Goal: Feedback & Contribution: Contribute content

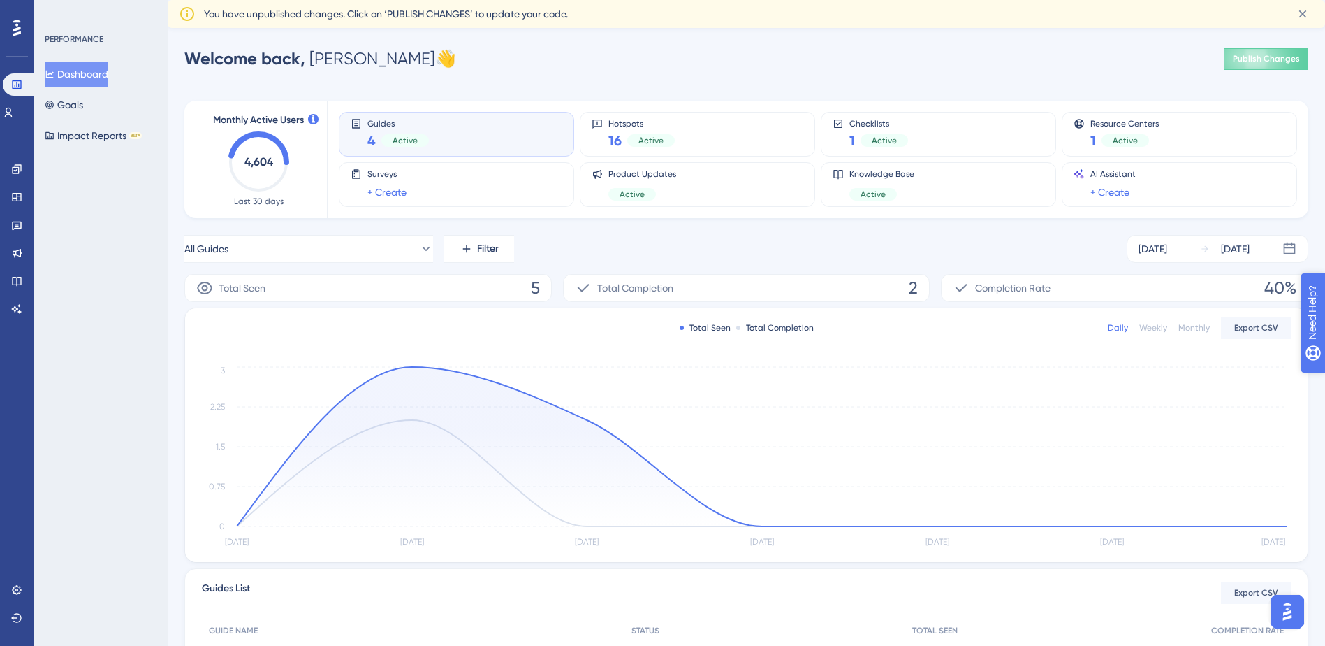
click at [1324, 374] on span "Need Help?" at bounding box center [1350, 384] width 75 height 24
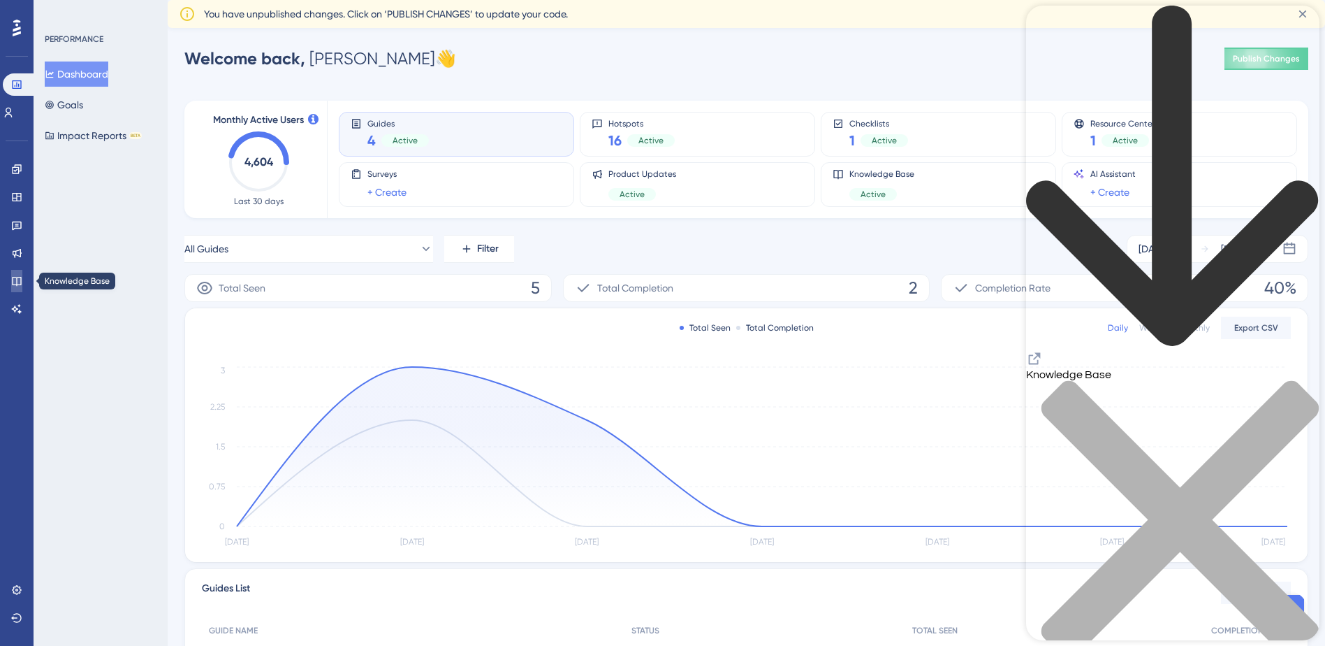
click at [13, 275] on link at bounding box center [16, 281] width 11 height 22
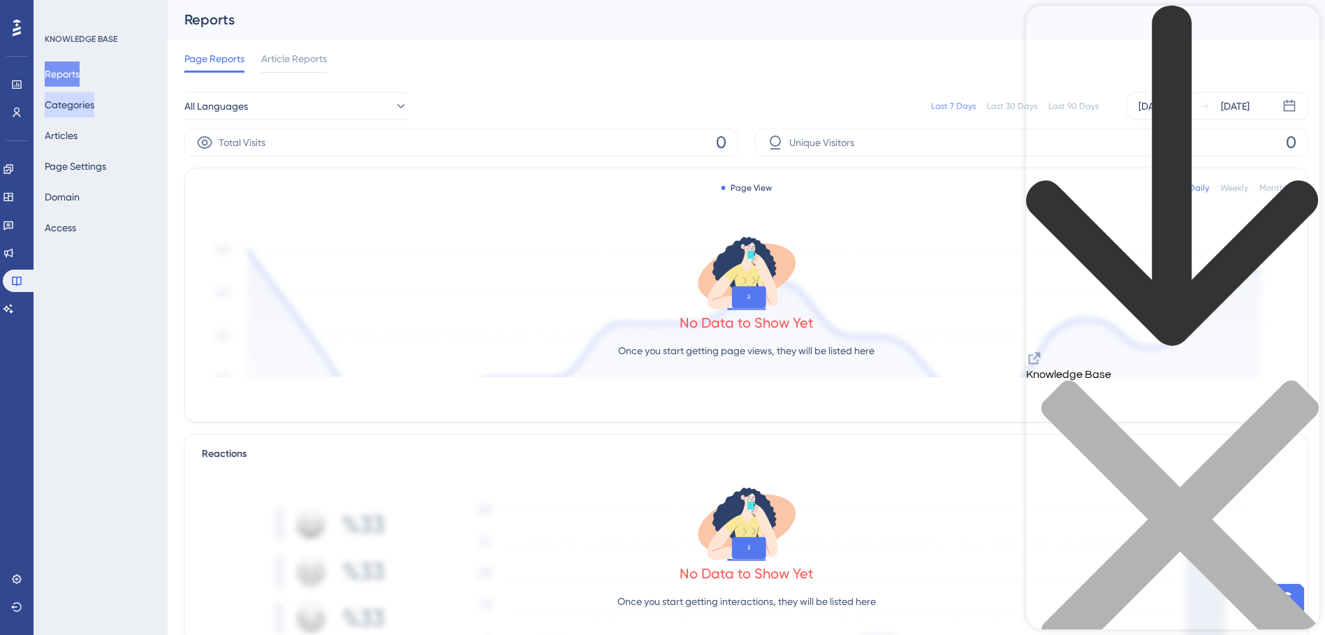
click at [78, 114] on button "Categories" at bounding box center [70, 104] width 50 height 25
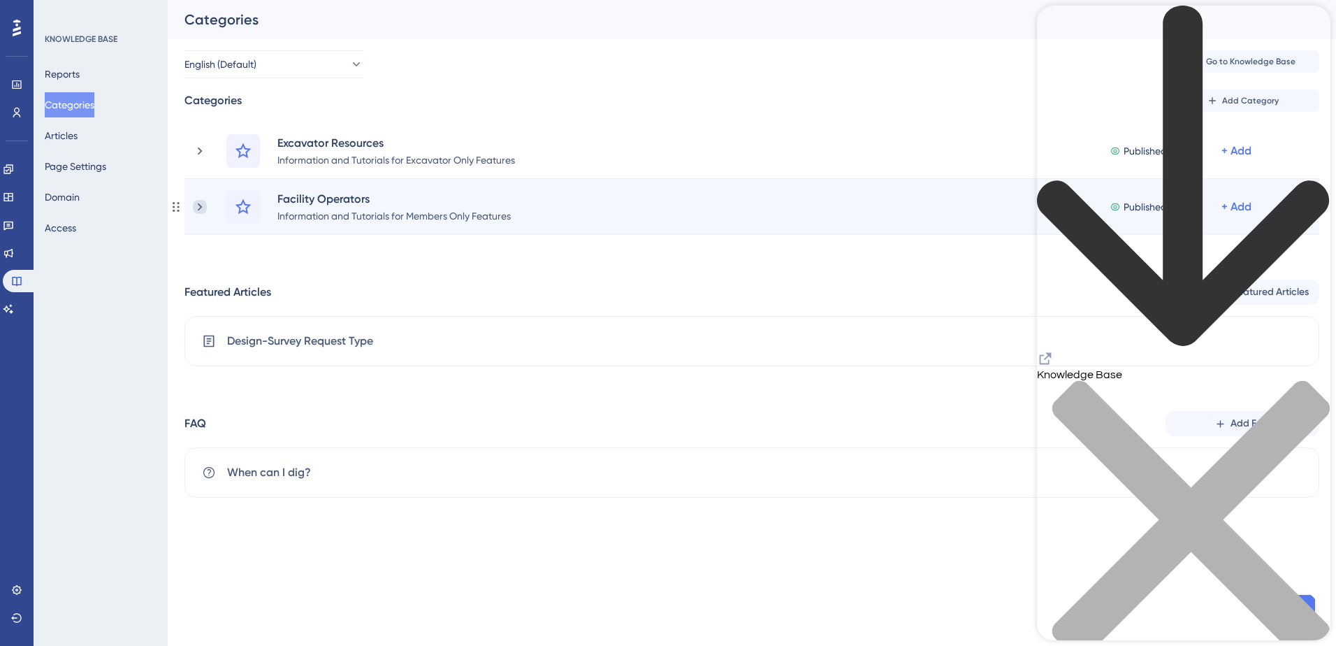
click at [199, 208] on icon at bounding box center [200, 207] width 4 height 8
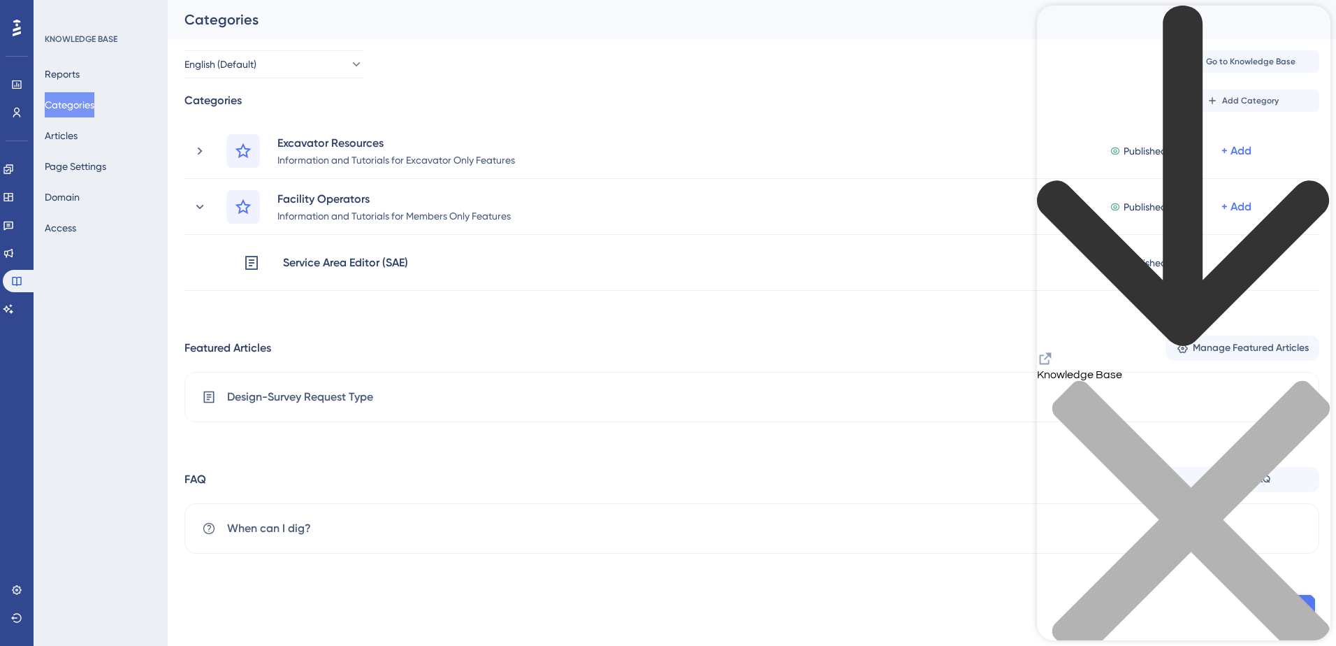
click at [1302, 380] on div "close resource center" at bounding box center [1183, 528] width 293 height 296
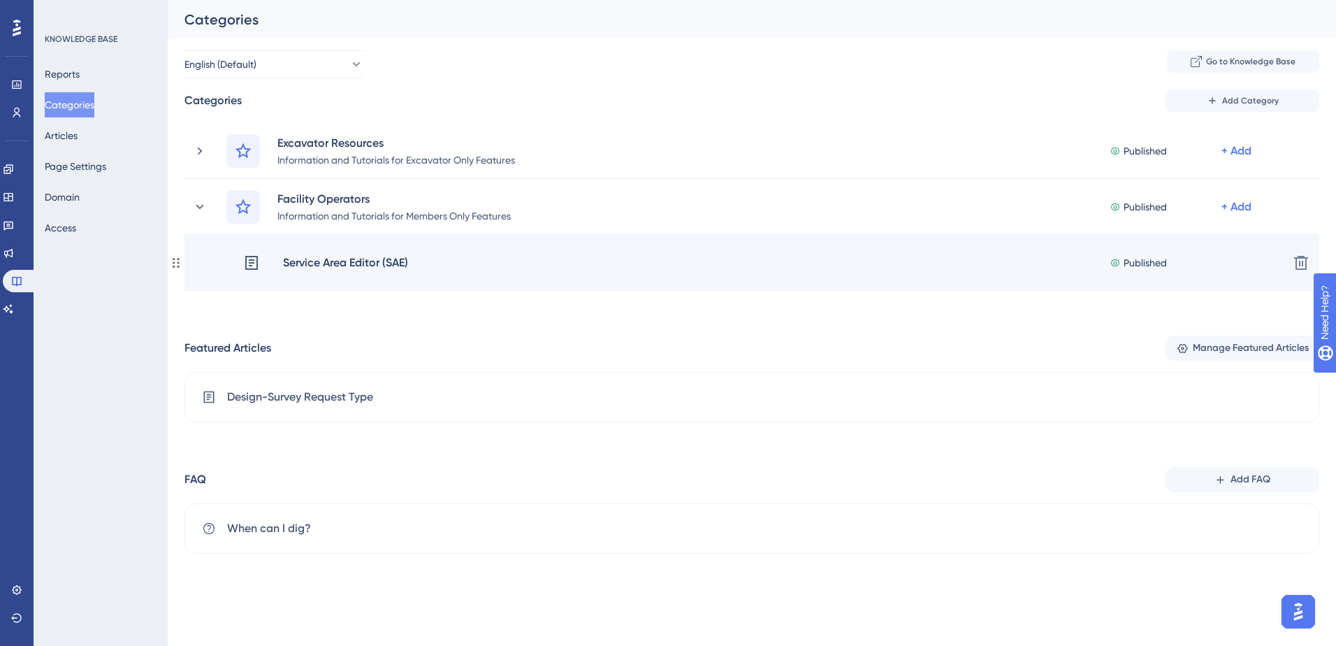
click at [391, 262] on div "Service Area Editor (SAE)" at bounding box center [345, 263] width 126 height 18
click at [342, 262] on div "Service Area Editor (SAE)" at bounding box center [345, 263] width 126 height 18
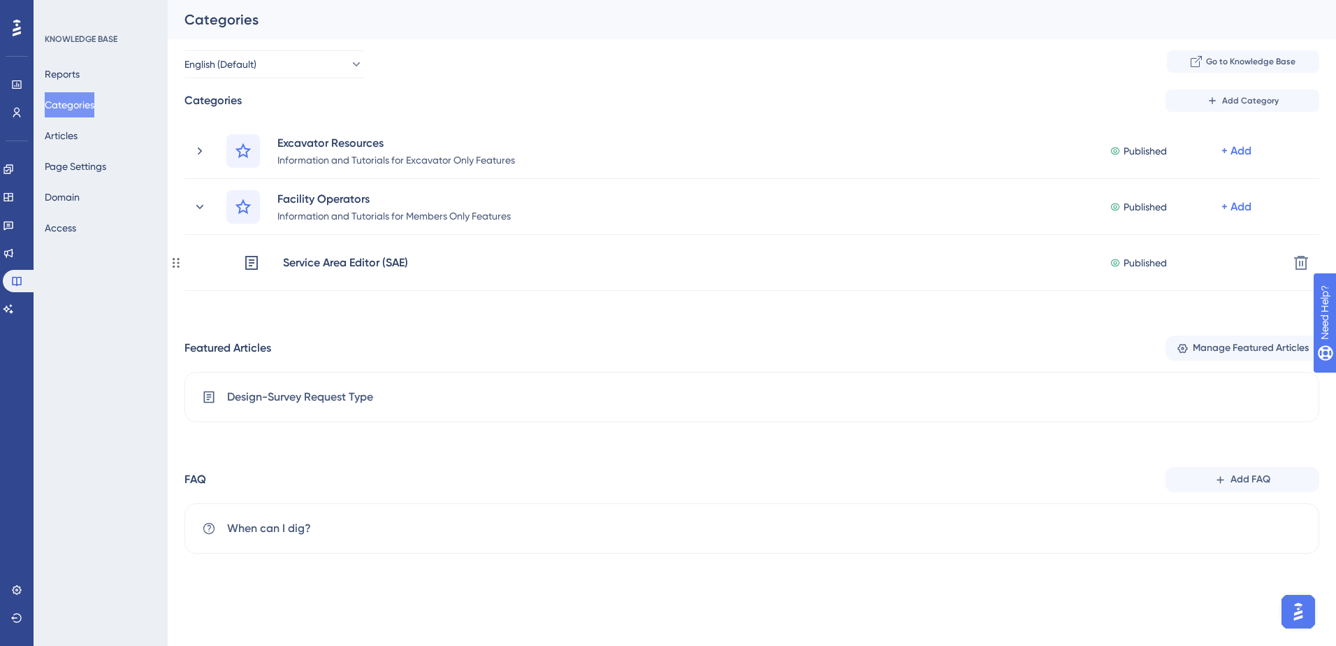
click at [342, 262] on div "Service Area Editor (SAE)" at bounding box center [345, 263] width 126 height 18
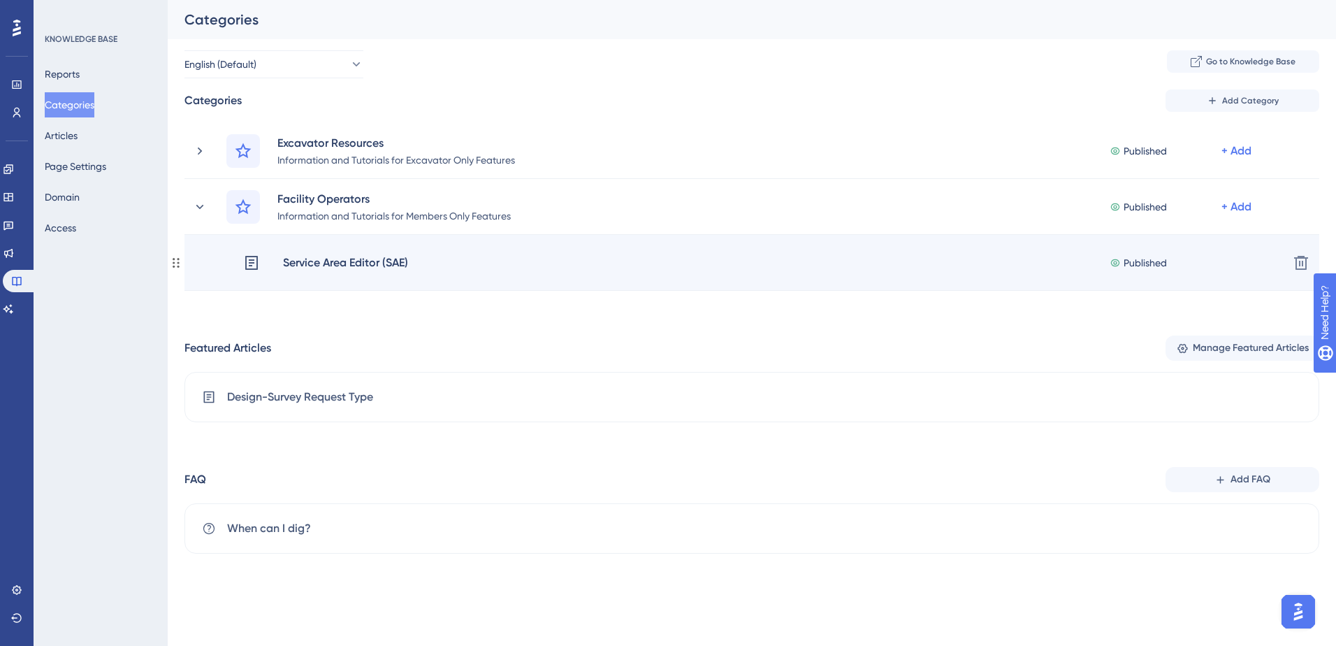
click at [249, 262] on icon at bounding box center [251, 263] width 13 height 14
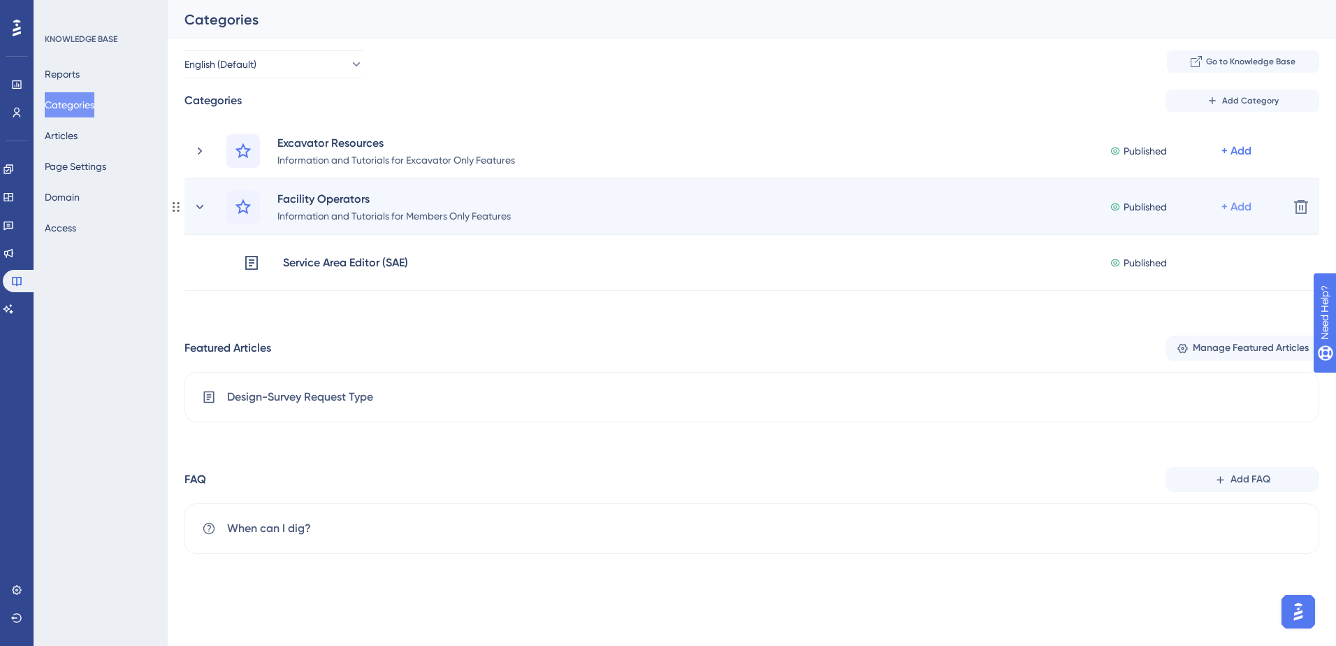
click at [1241, 205] on div "+ Add" at bounding box center [1236, 206] width 30 height 17
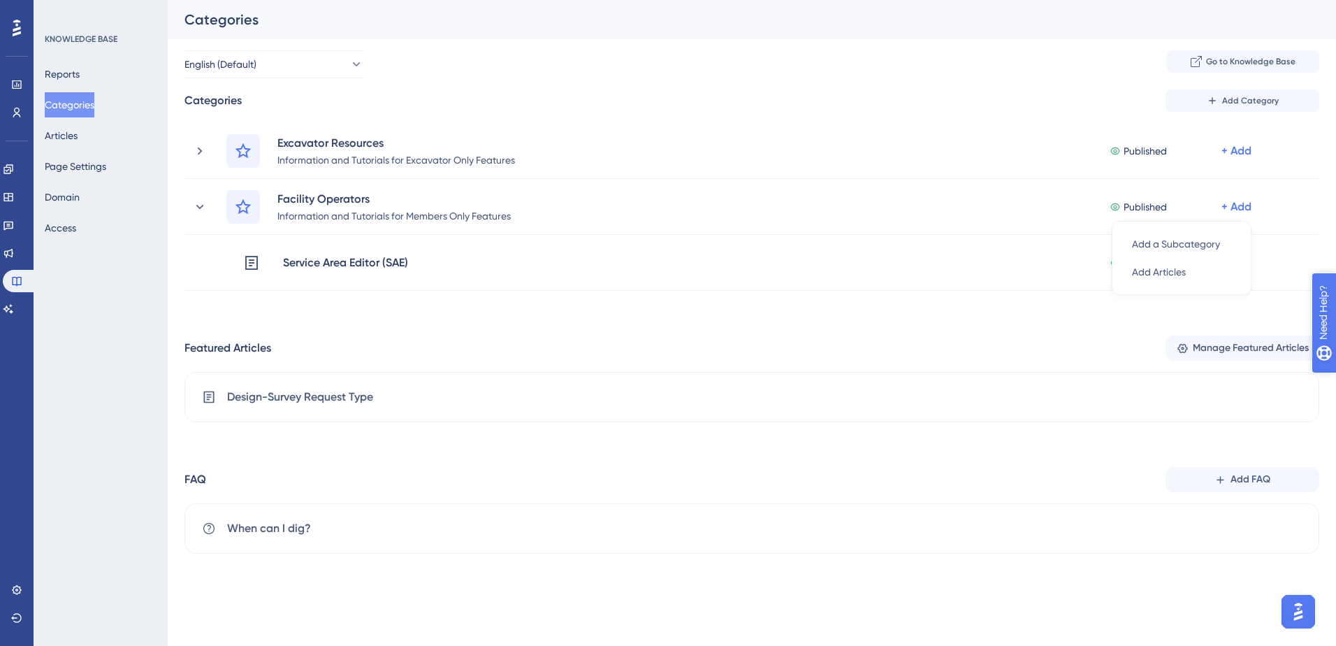
click at [1325, 388] on div "Need Help?" at bounding box center [1361, 384] width 75 height 17
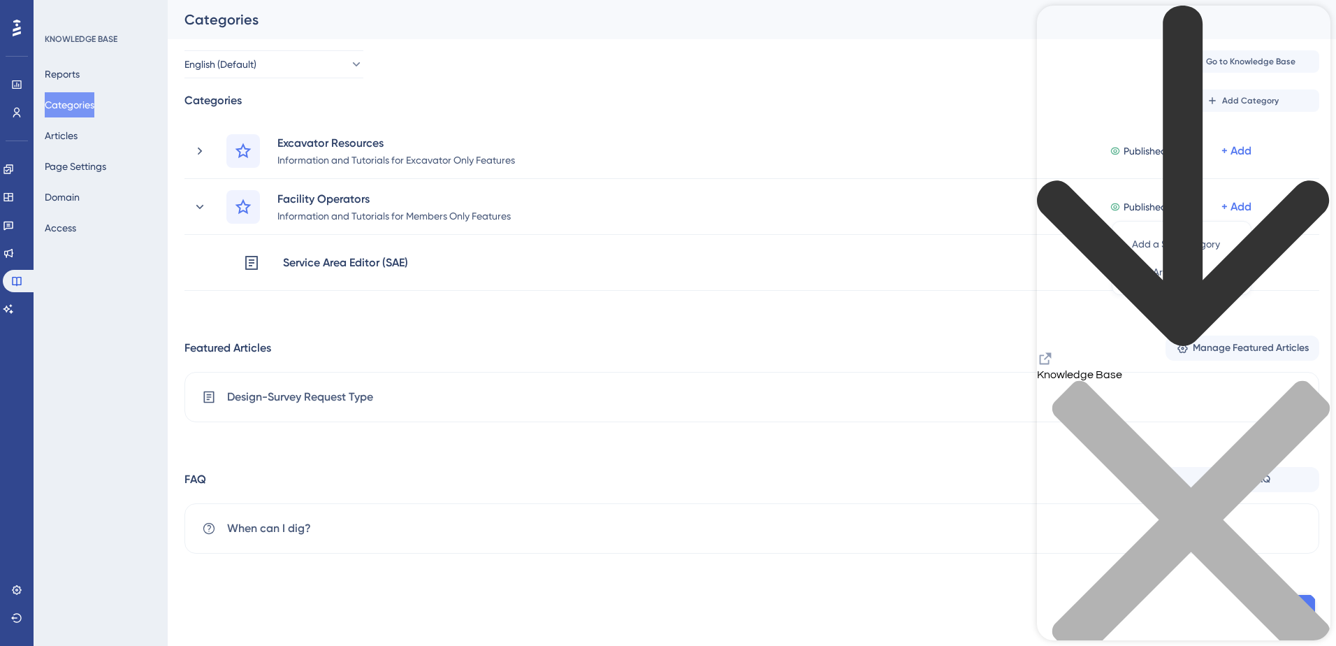
click at [1051, 27] on div "back to header" at bounding box center [1183, 178] width 293 height 344
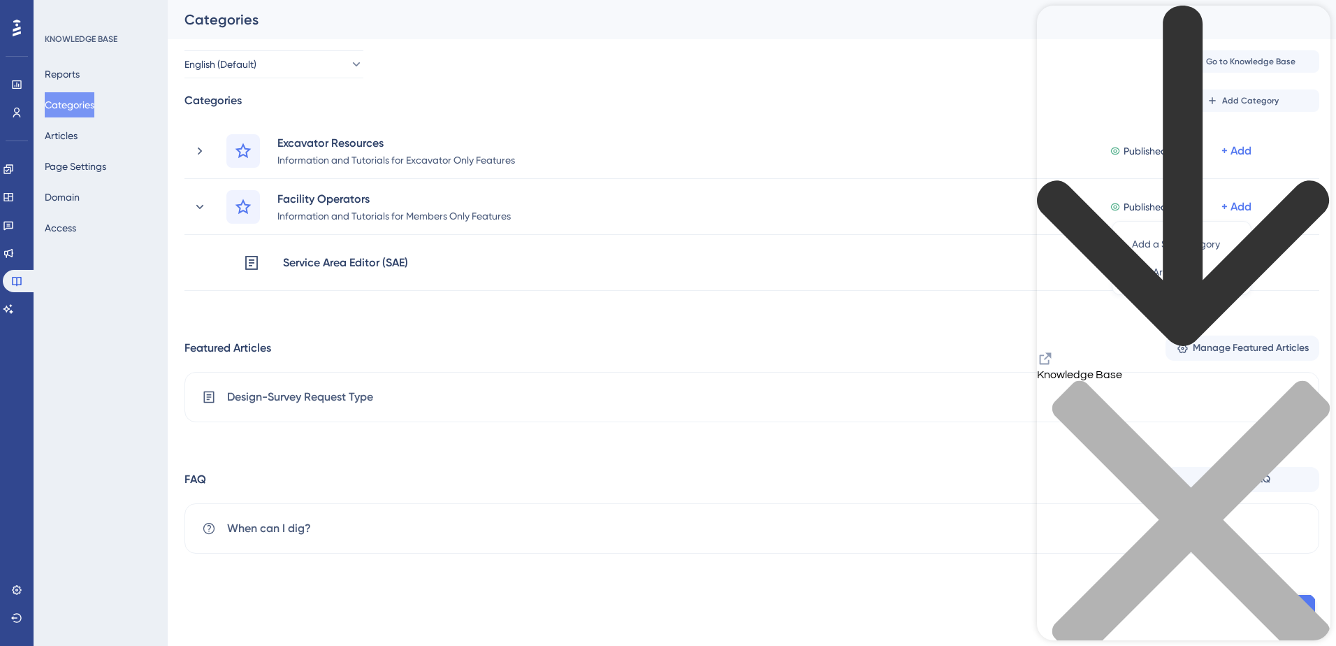
click at [1051, 353] on icon "Resource Center Header" at bounding box center [1046, 359] width 12 height 12
click at [1313, 380] on div "close resource center" at bounding box center [1183, 528] width 293 height 296
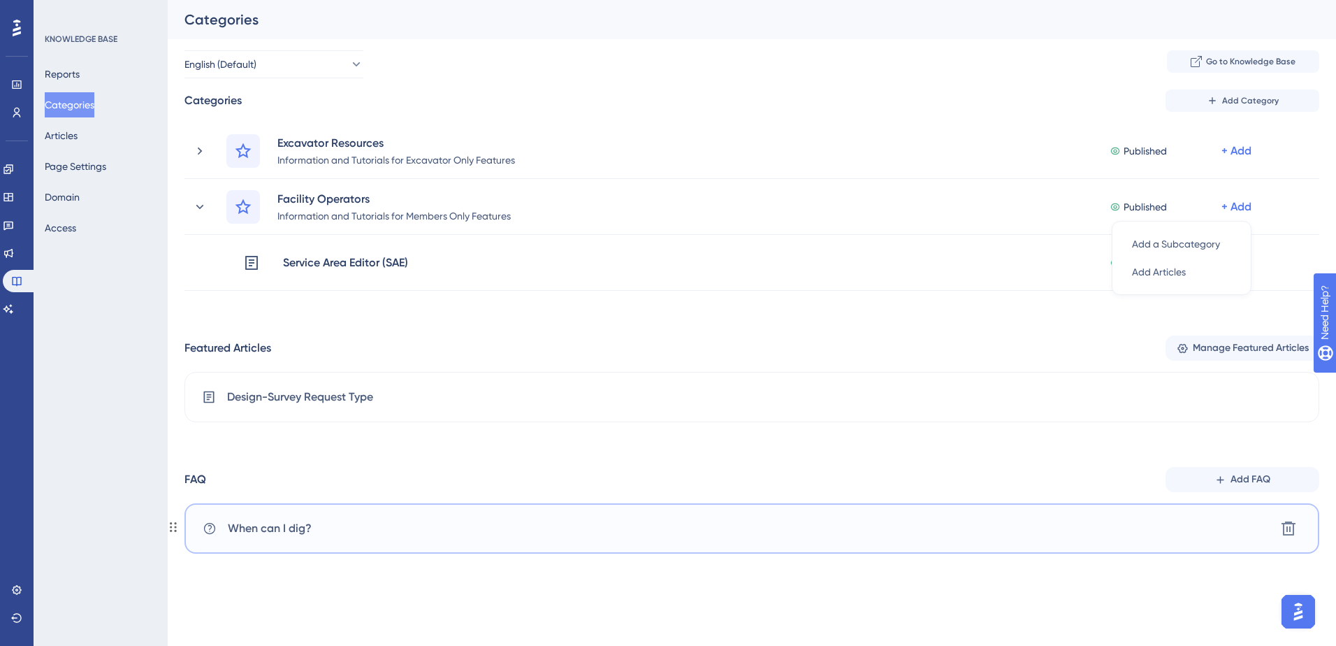
click at [942, 530] on div "When can I dig? Delete" at bounding box center [751, 528] width 1135 height 50
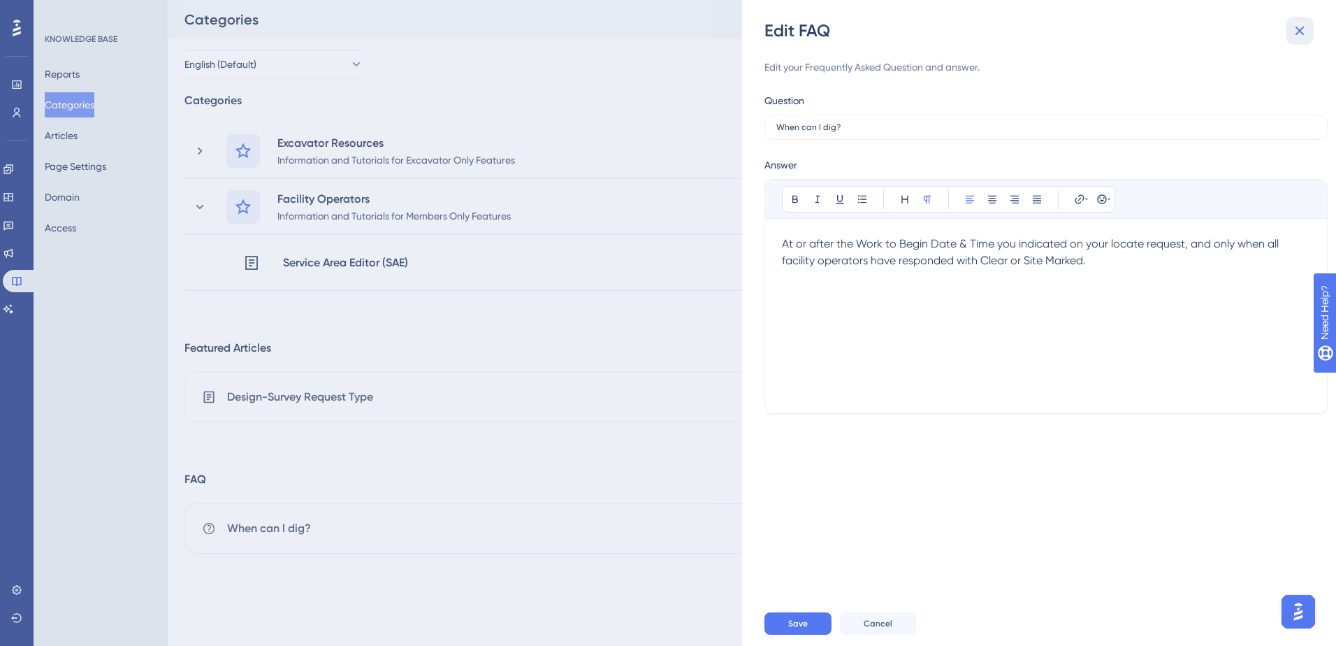
click at [1302, 32] on icon at bounding box center [1299, 31] width 9 height 9
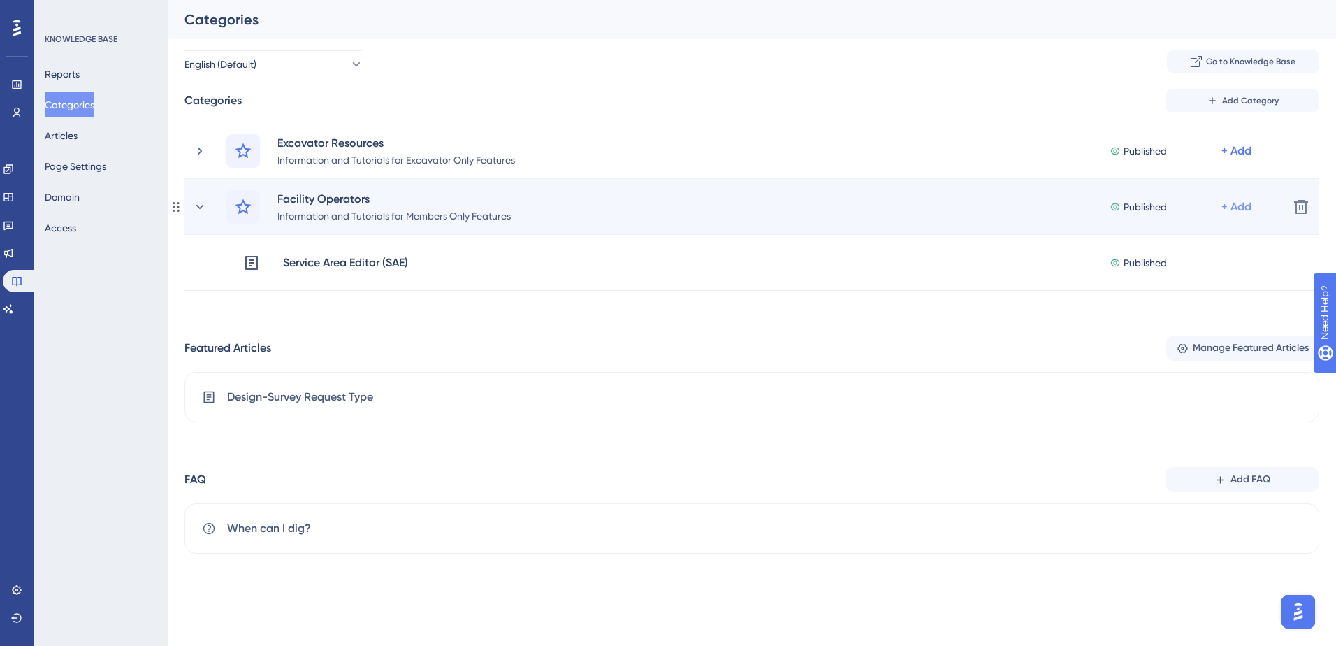
click at [1238, 207] on div "+ Add" at bounding box center [1236, 206] width 30 height 17
click at [1189, 276] on div "Add Articles Add Articles" at bounding box center [1181, 272] width 99 height 28
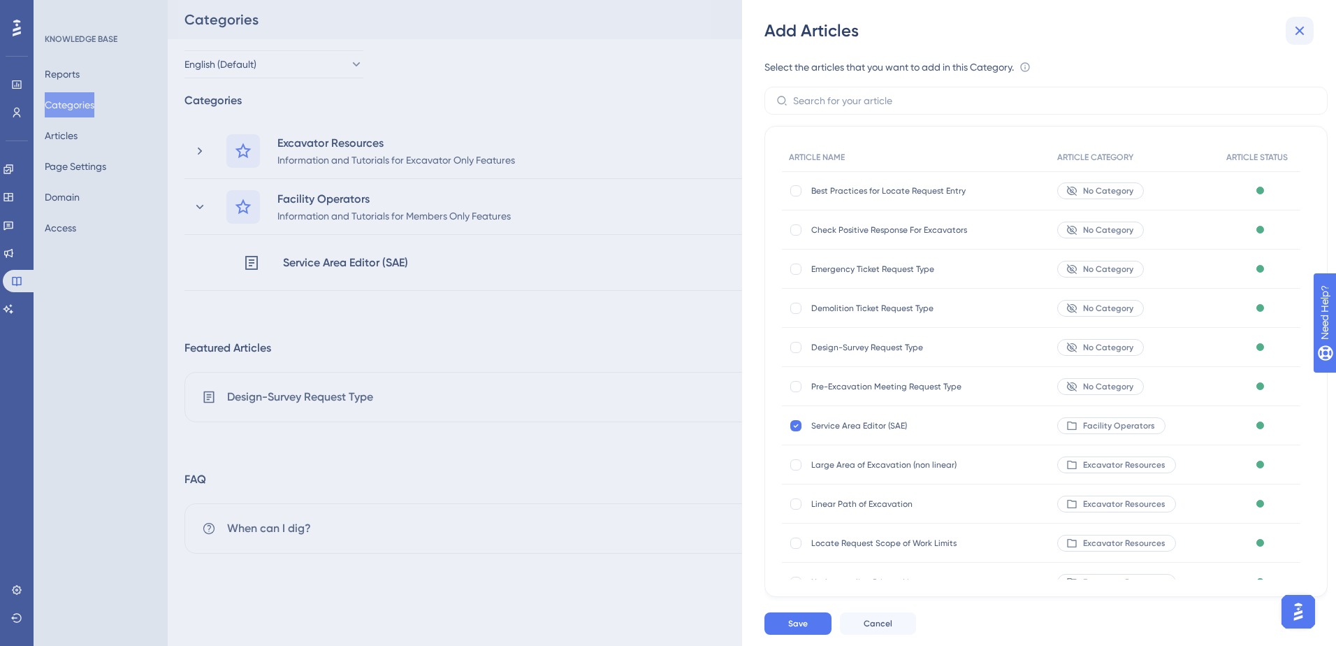
click at [1299, 31] on icon at bounding box center [1299, 31] width 9 height 9
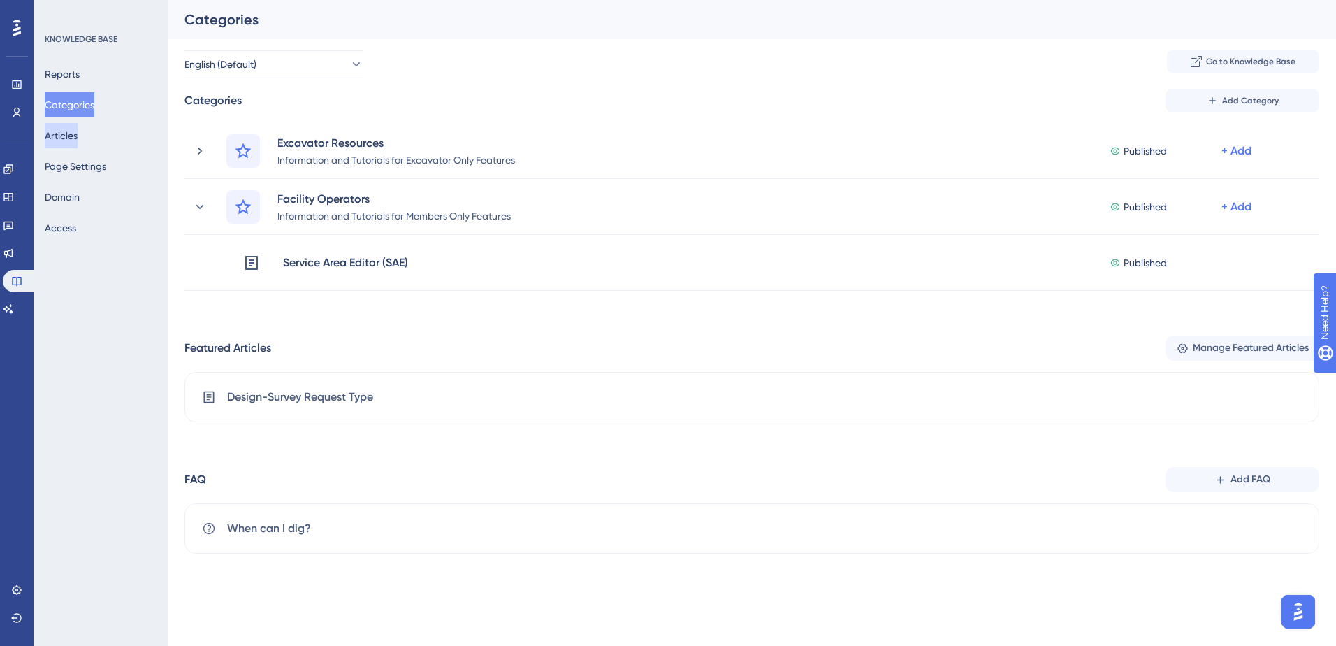
click at [78, 127] on button "Articles" at bounding box center [61, 135] width 33 height 25
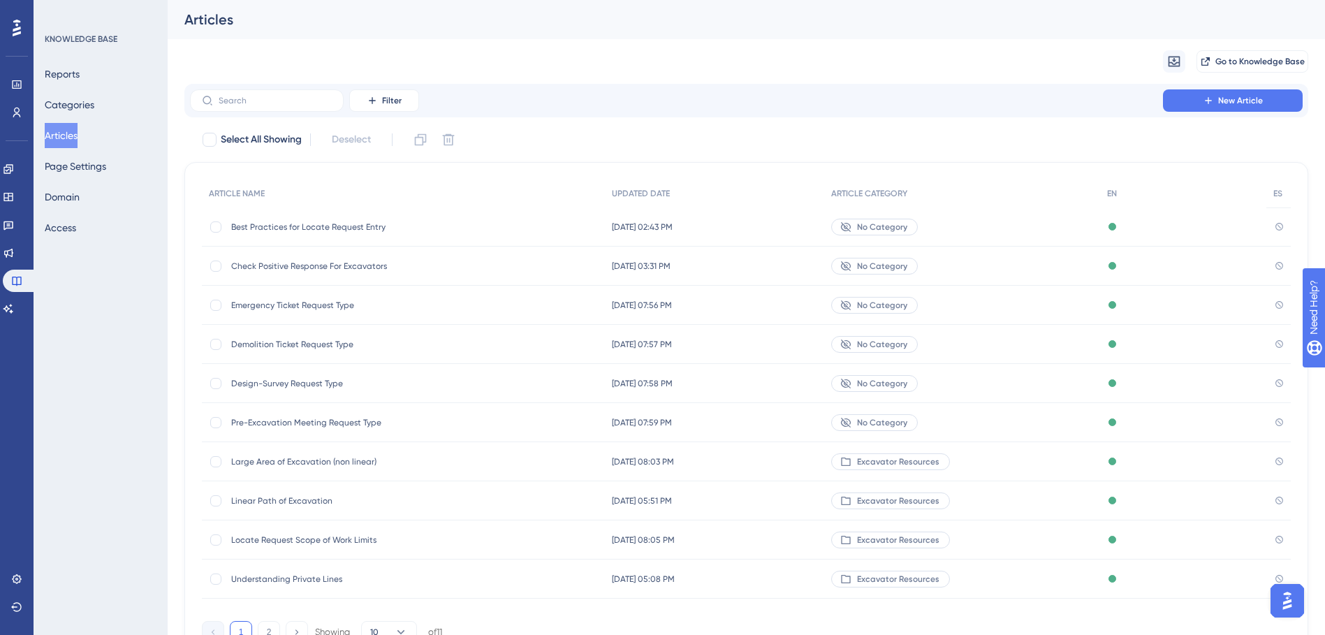
click at [1214, 94] on button "New Article" at bounding box center [1233, 100] width 140 height 22
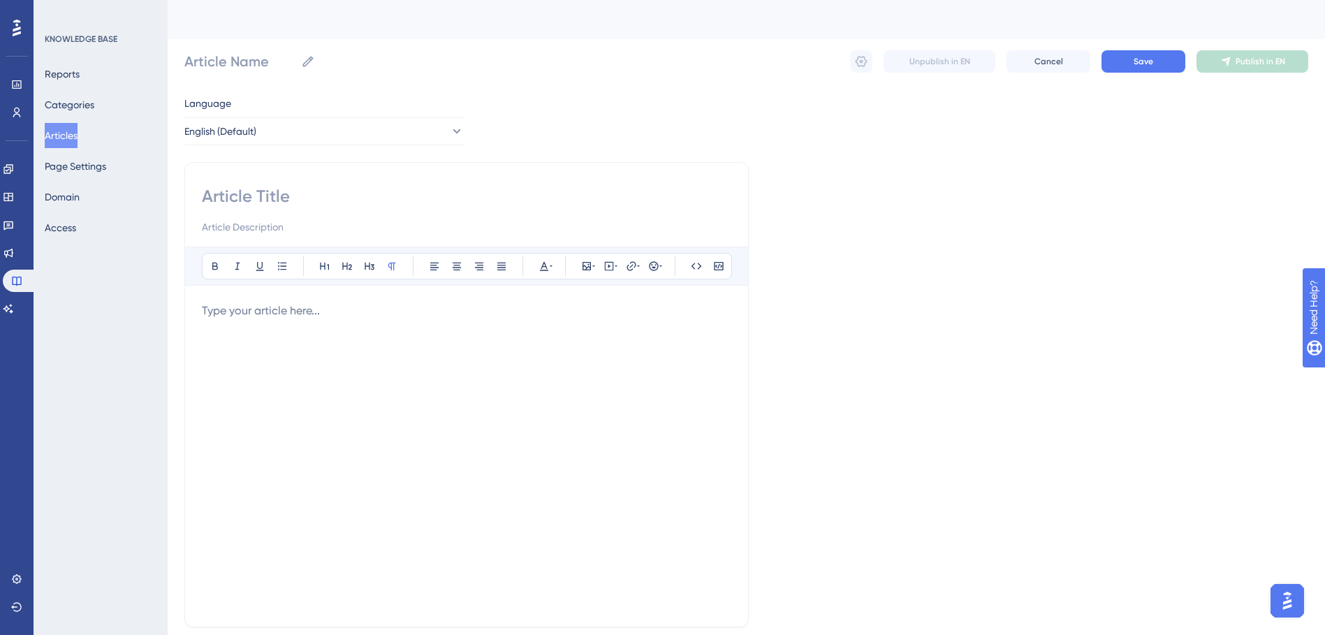
click at [274, 204] on input at bounding box center [467, 196] width 530 height 22
type input "Positive Response"
click at [282, 224] on input at bounding box center [467, 227] width 530 height 17
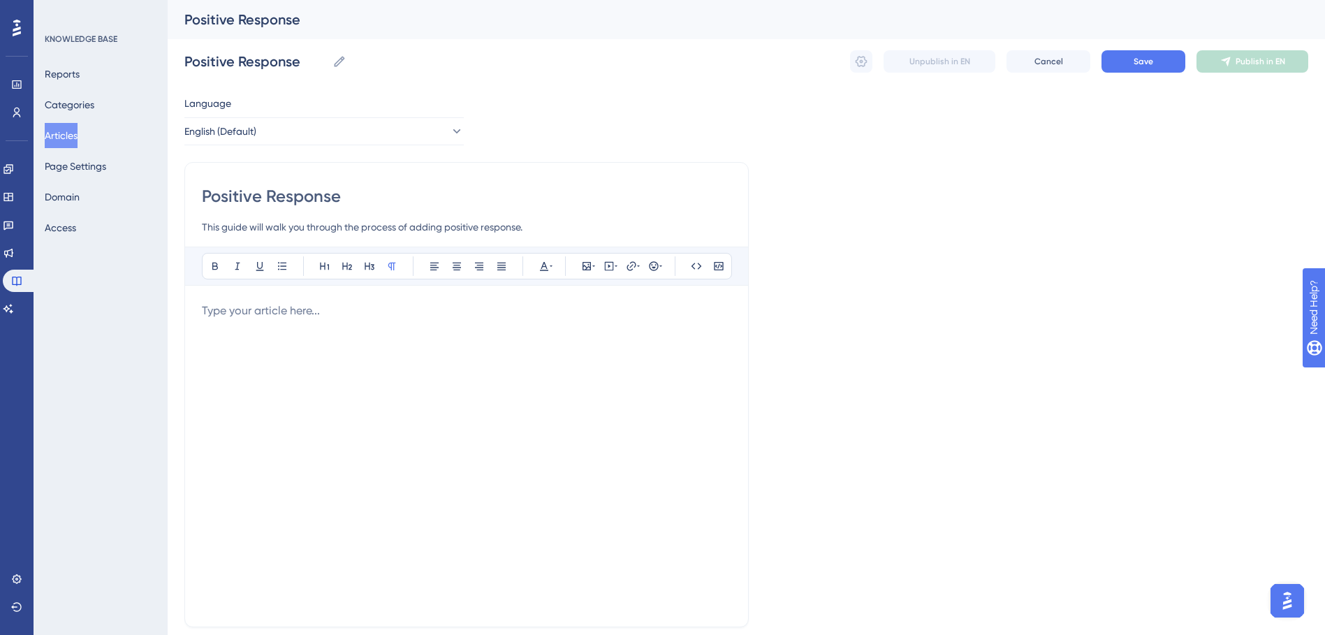
type input "This guide will walk you through the process of adding positive response."
click at [312, 335] on div at bounding box center [467, 456] width 530 height 307
click at [519, 333] on p "The Oklahoma Underground Facilities Damage Prevention Act requires each operato…" at bounding box center [467, 320] width 530 height 34
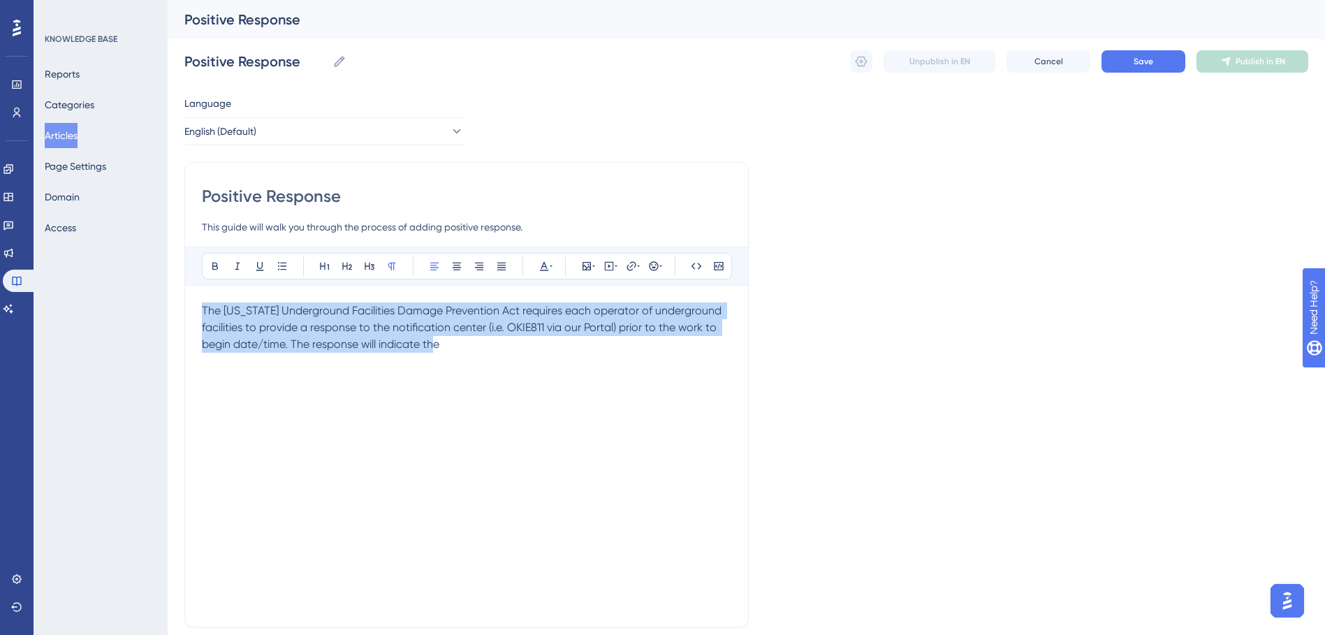
drag, startPoint x: 469, startPoint y: 346, endPoint x: 159, endPoint y: 287, distance: 315.0
click at [168, 287] on div "Performance Users Engagement Widgets Feedback Product Updates Knowledge Base AI…" at bounding box center [747, 367] width 1158 height 734
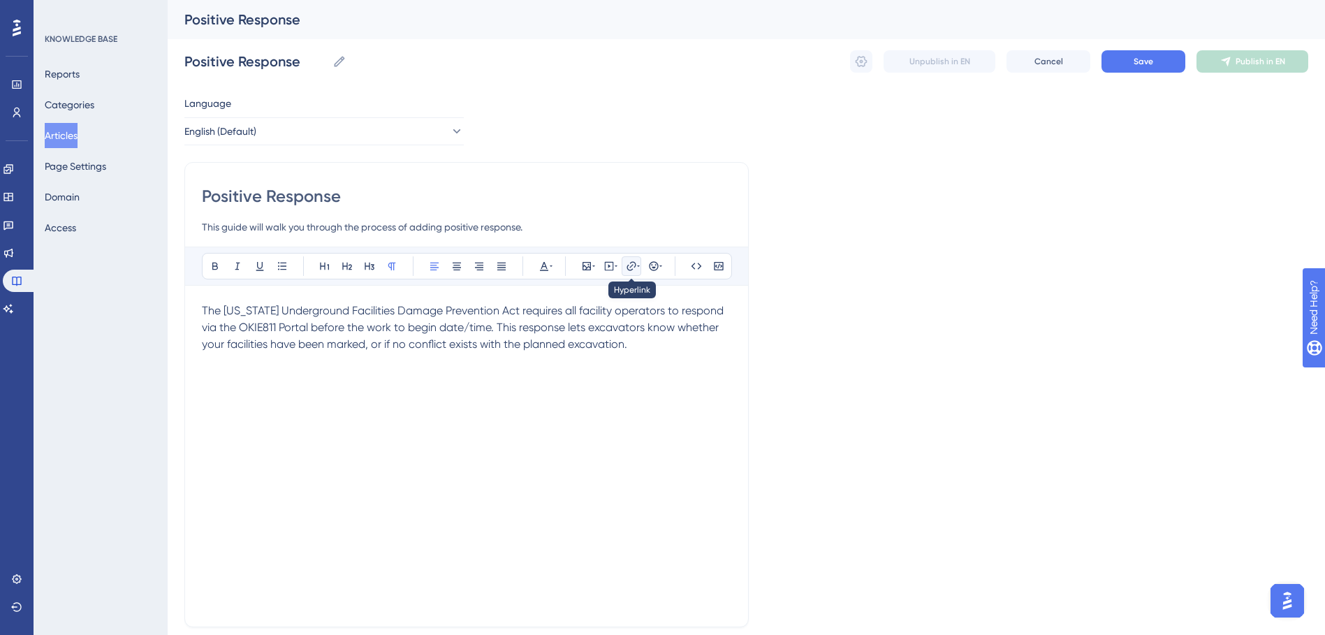
click at [637, 268] on icon at bounding box center [638, 266] width 3 height 11
click at [854, 286] on div "Language English (Default) Positive Response This guide will walk you through t…" at bounding box center [746, 403] width 1124 height 616
click at [616, 263] on icon at bounding box center [616, 266] width 3 height 11
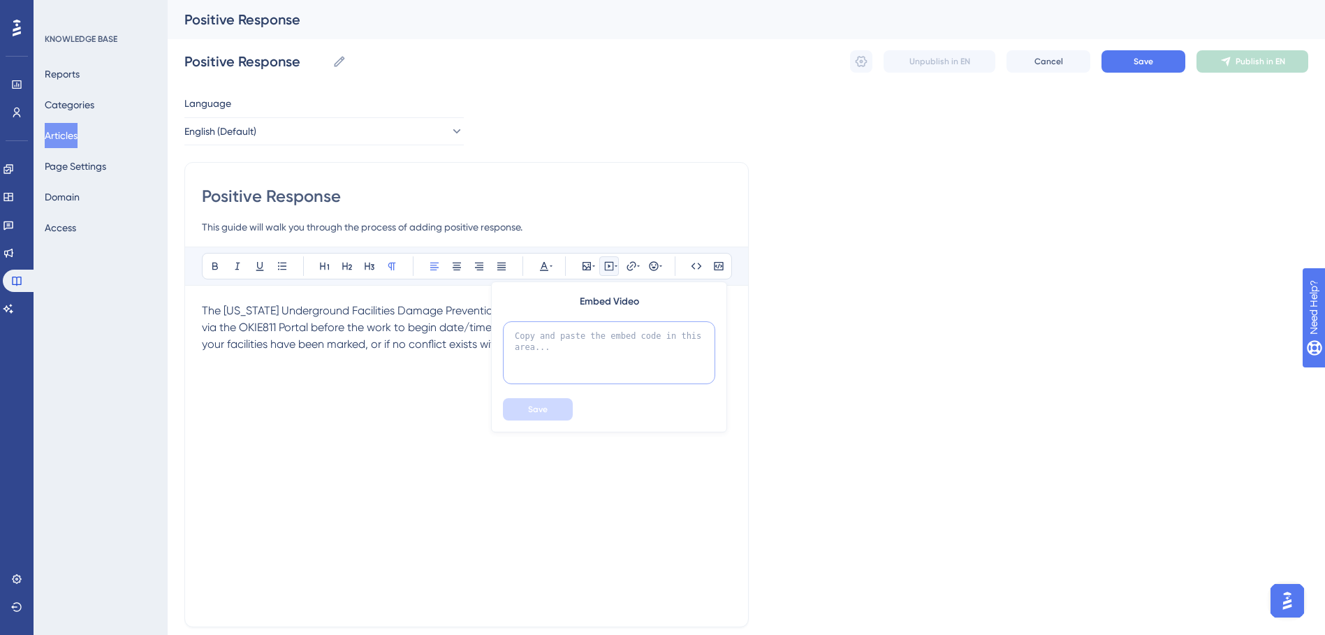
click at [562, 352] on textarea at bounding box center [609, 352] width 212 height 63
paste textarea "<iframe src="https://scribehow.com/embed/NEW_PORTAL__Positive_Response__kzXNXh7…"
type textarea "<iframe src="https://scribehow.com/embed/NEW_PORTAL__Positive_Response__kzXNXh7…"
click at [538, 407] on span "Save" at bounding box center [538, 409] width 20 height 11
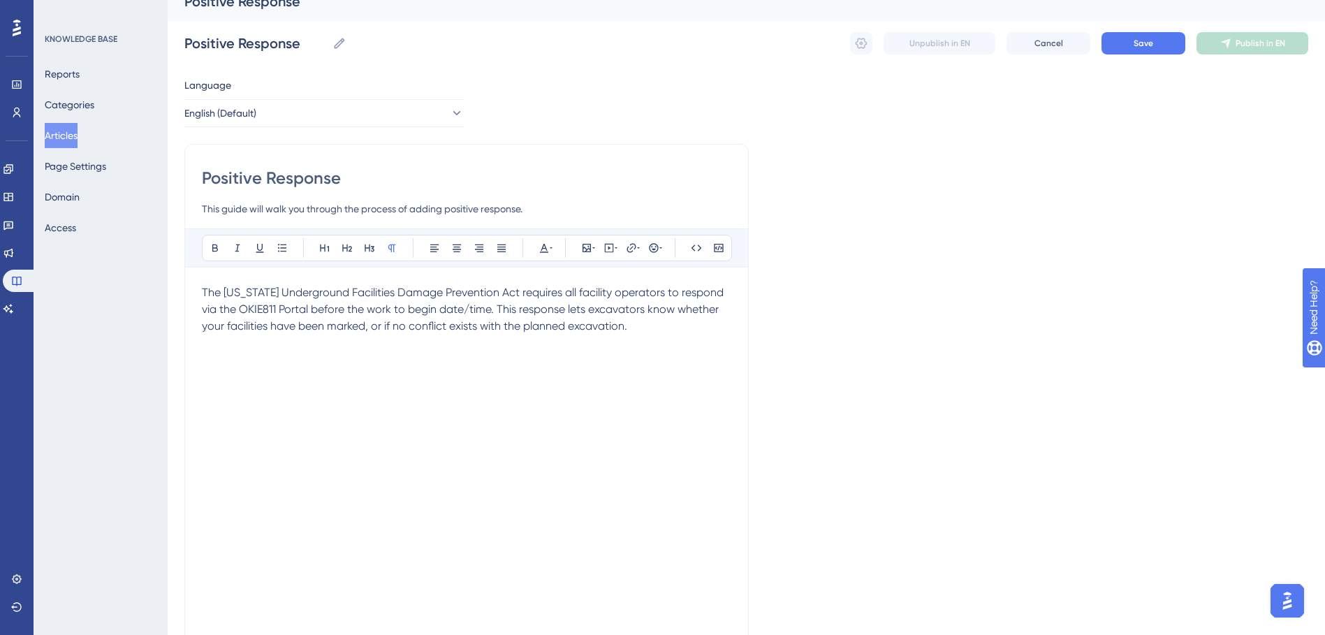
scroll to position [17, 0]
click at [1119, 46] on button "Save" at bounding box center [1144, 44] width 84 height 22
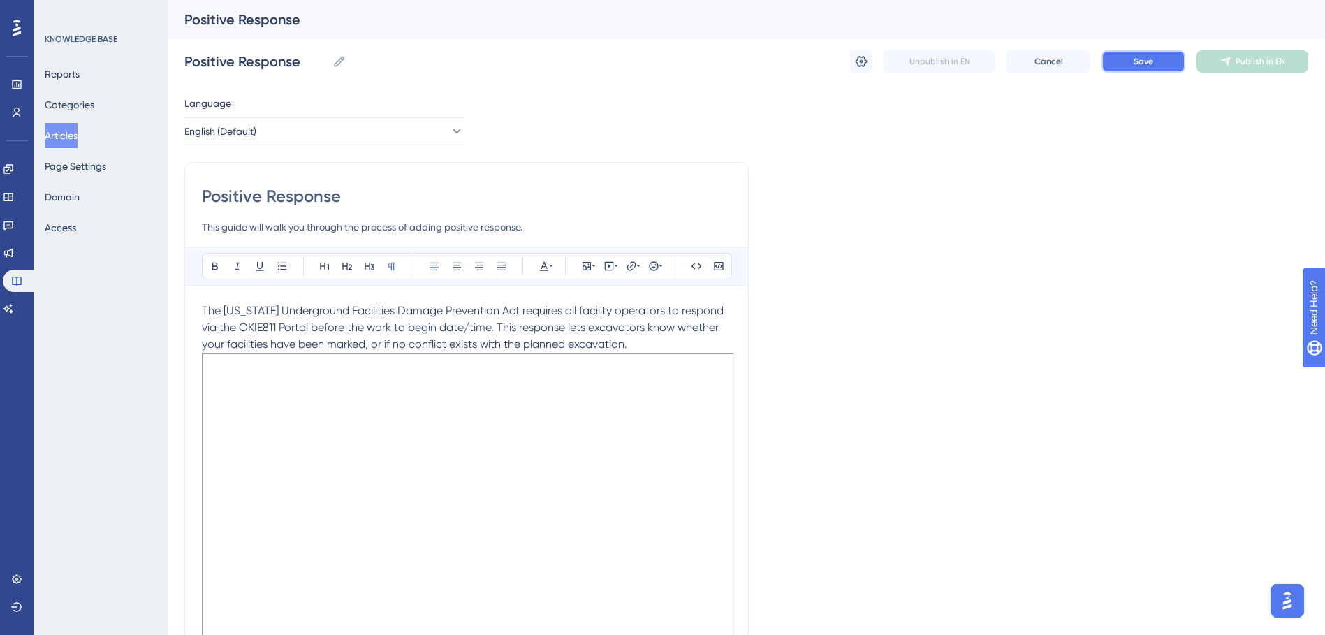
click at [1126, 59] on button "Save" at bounding box center [1144, 61] width 84 height 22
click at [60, 137] on button "Articles" at bounding box center [61, 135] width 33 height 25
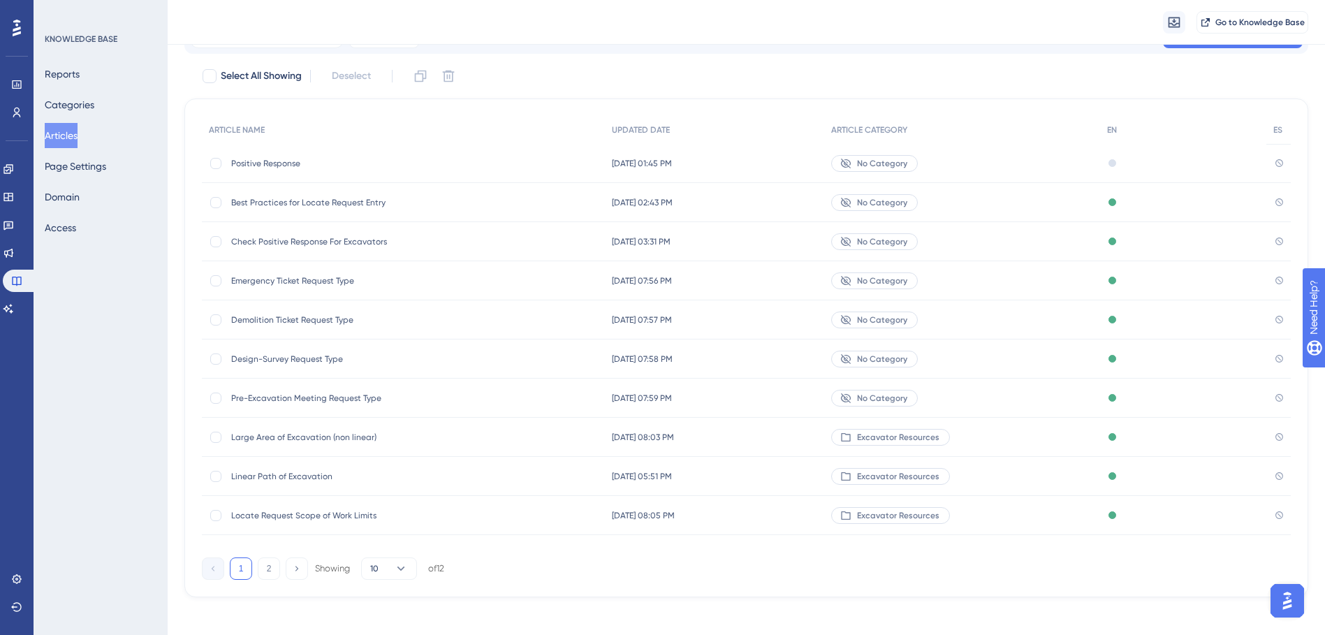
scroll to position [71, 0]
click at [901, 159] on span "No Category" at bounding box center [882, 161] width 50 height 11
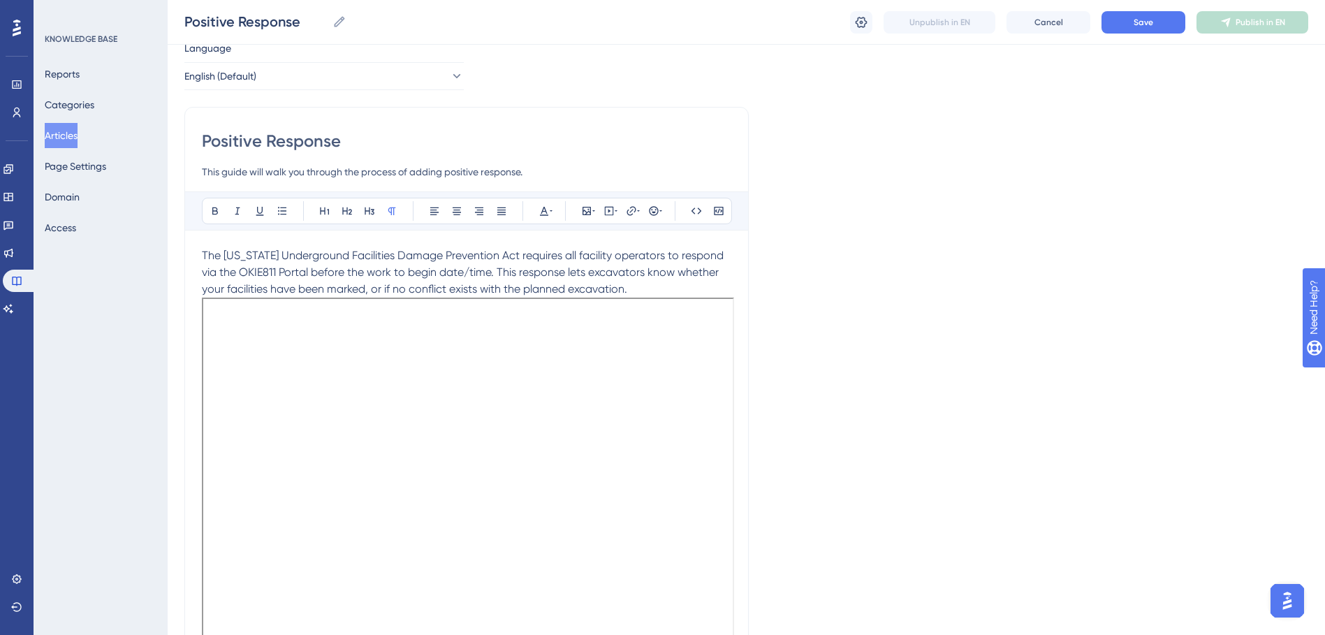
scroll to position [20, 0]
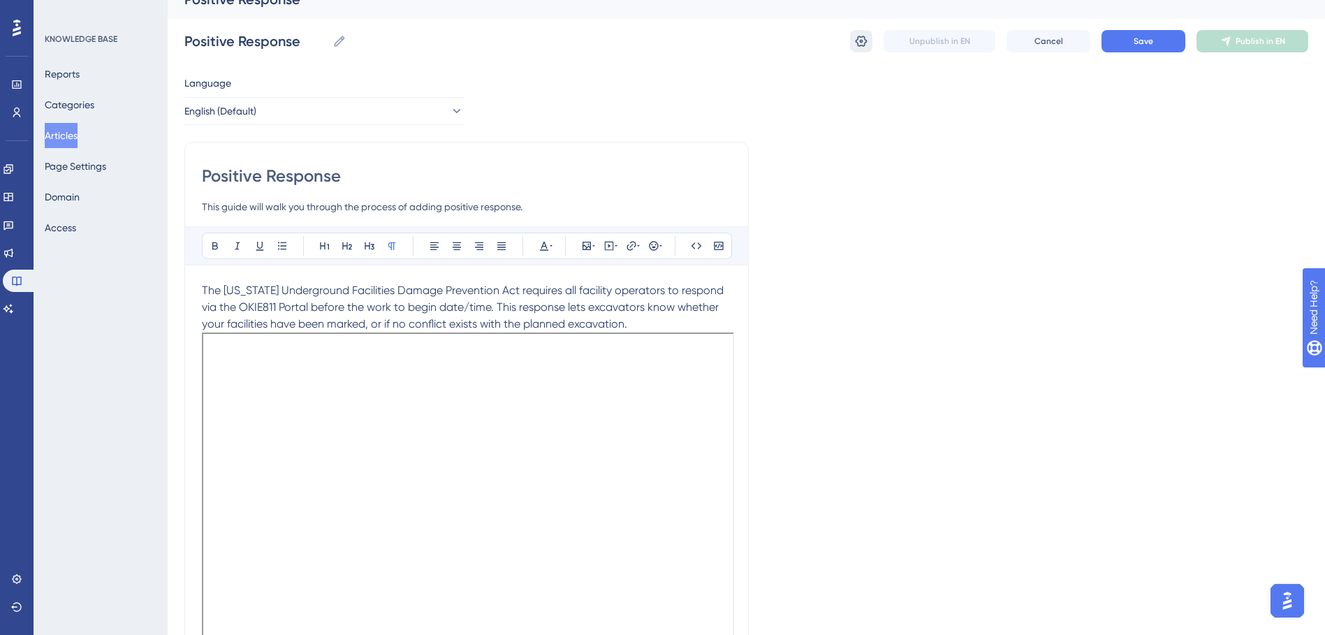
click at [857, 41] on icon at bounding box center [861, 41] width 14 height 14
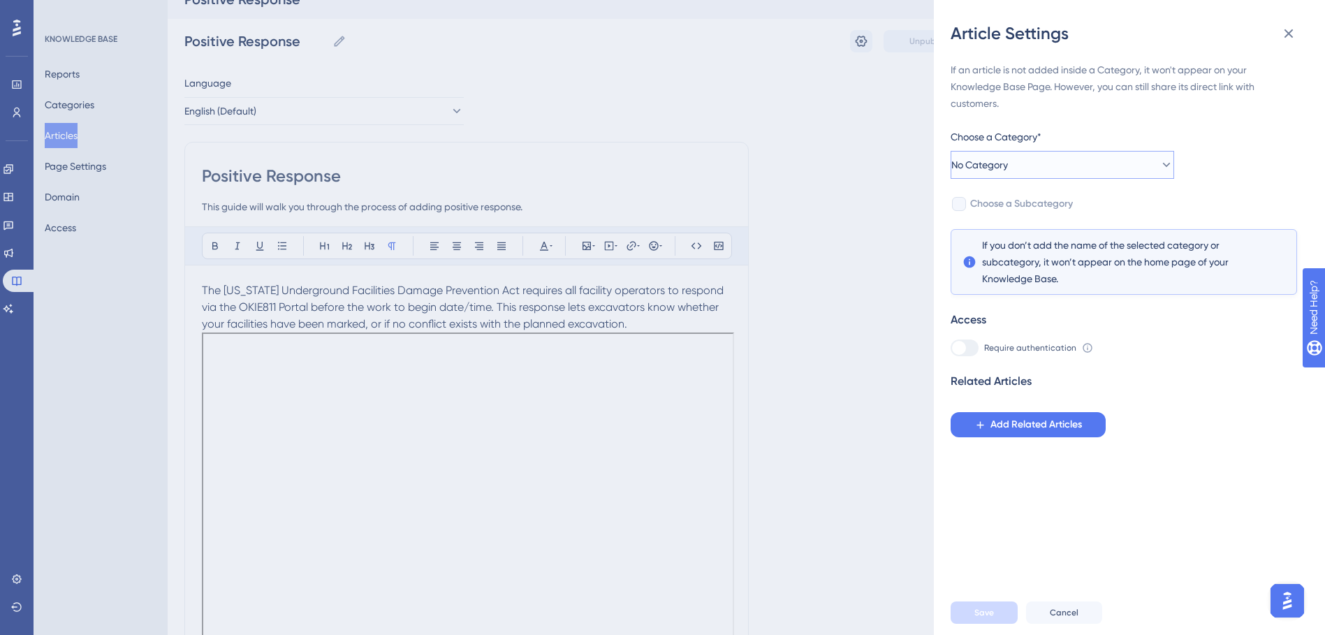
click at [1147, 152] on button "No Category" at bounding box center [1063, 165] width 224 height 28
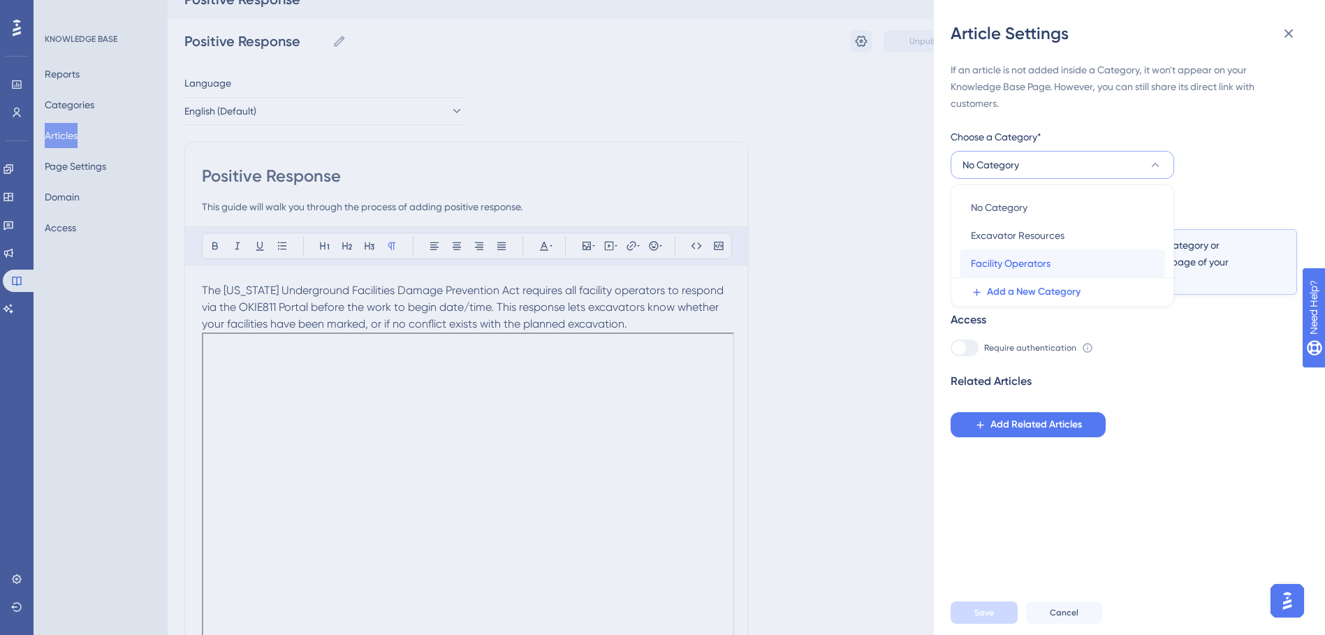
click at [1018, 270] on span "Facility Operators" at bounding box center [1011, 263] width 80 height 17
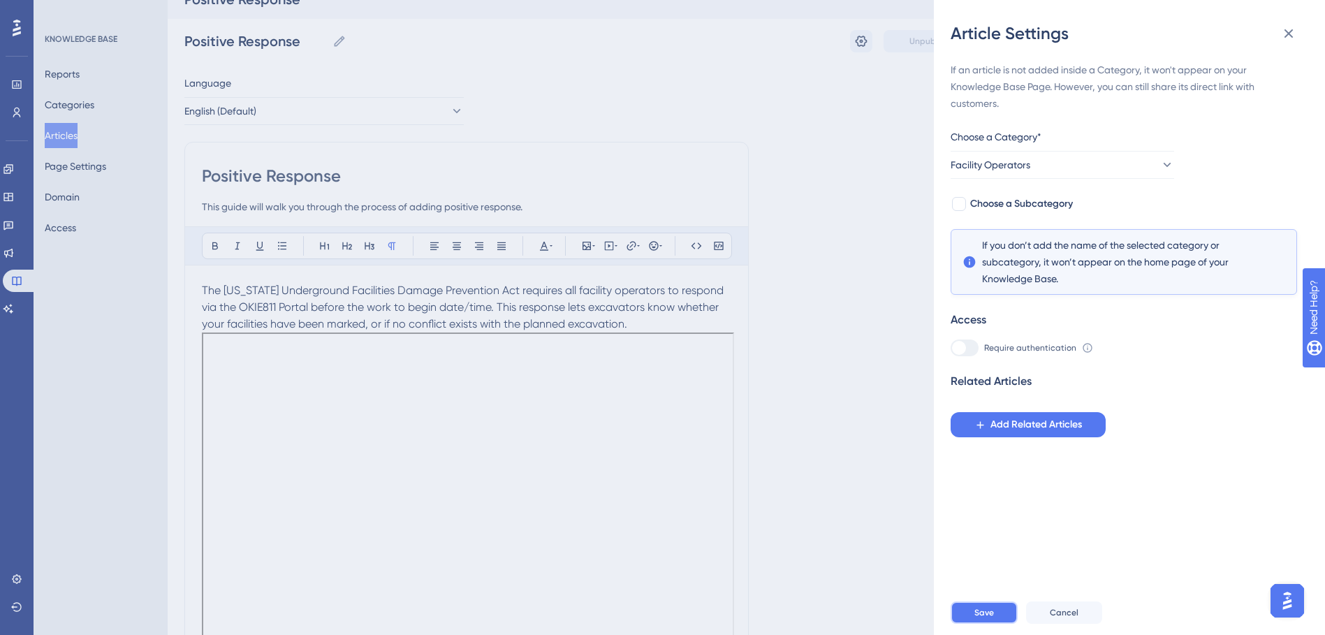
click at [977, 624] on button "Save" at bounding box center [984, 613] width 67 height 22
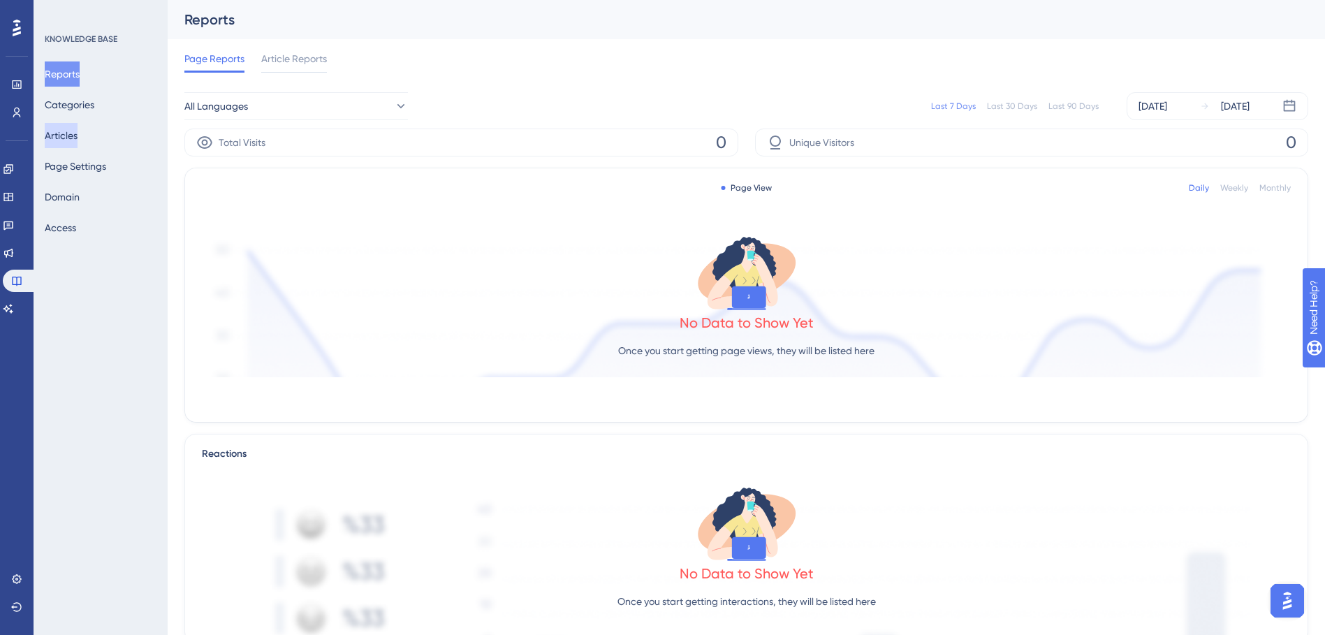
click at [71, 129] on button "Articles" at bounding box center [61, 135] width 33 height 25
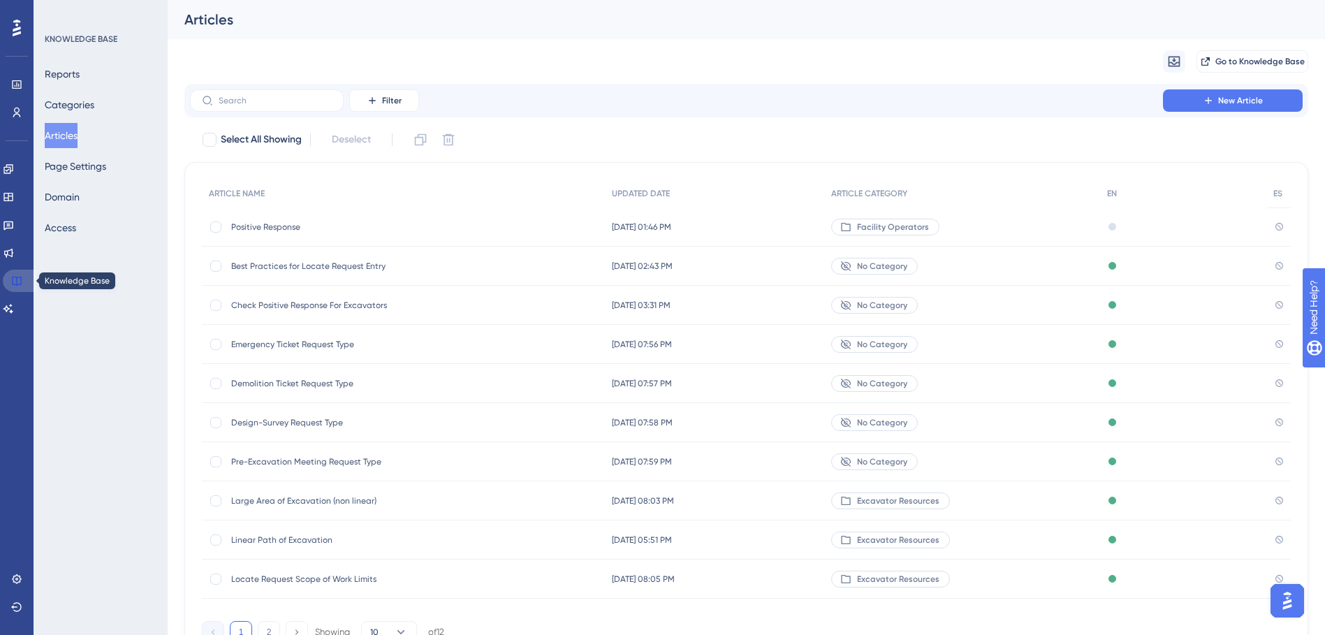
click at [22, 279] on link at bounding box center [20, 281] width 34 height 22
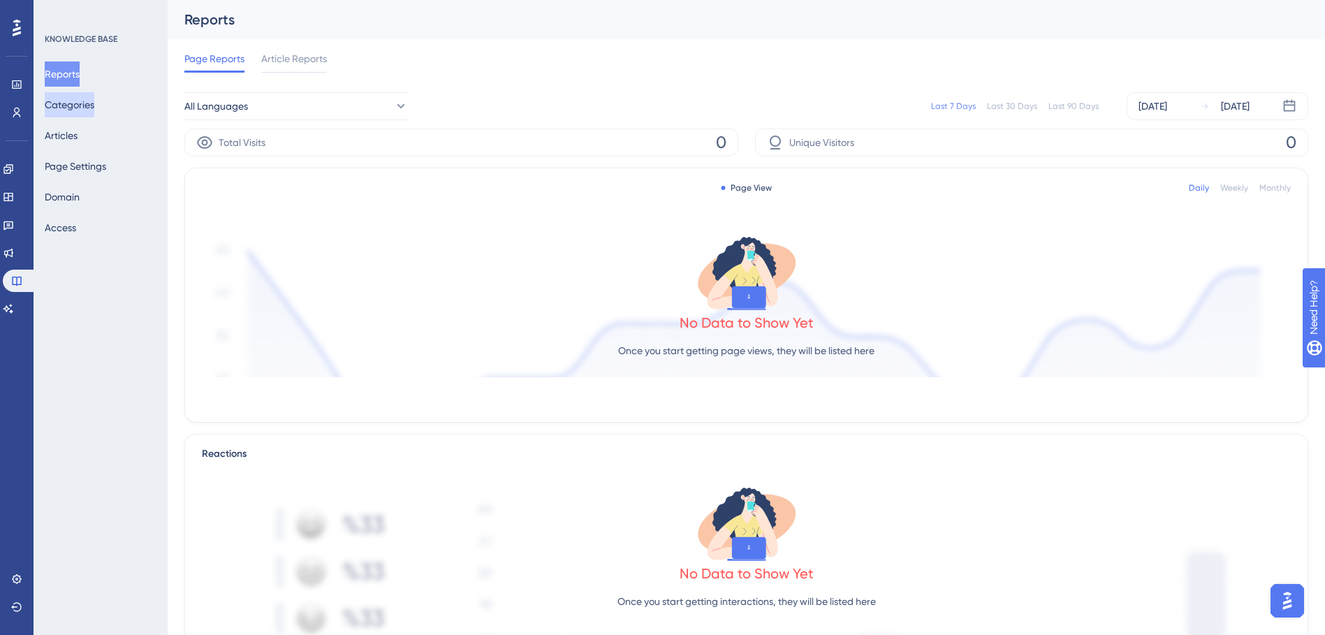
click at [86, 103] on button "Categories" at bounding box center [70, 104] width 50 height 25
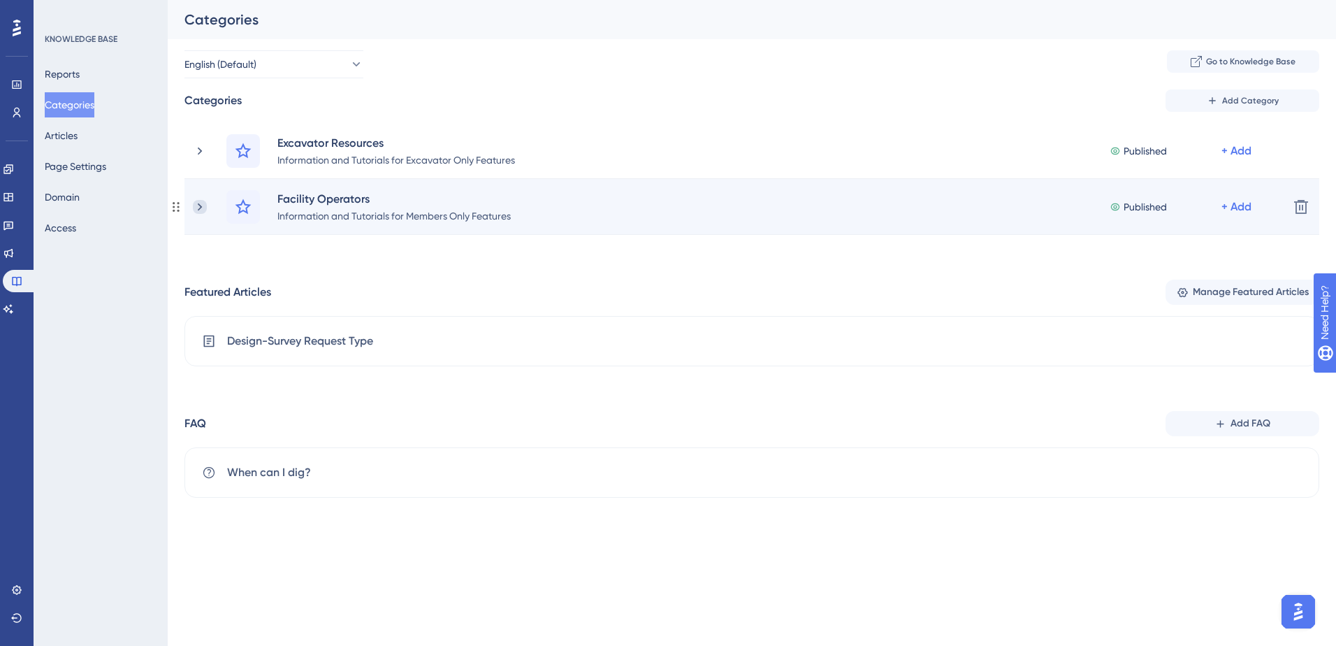
click at [203, 207] on icon at bounding box center [200, 207] width 14 height 14
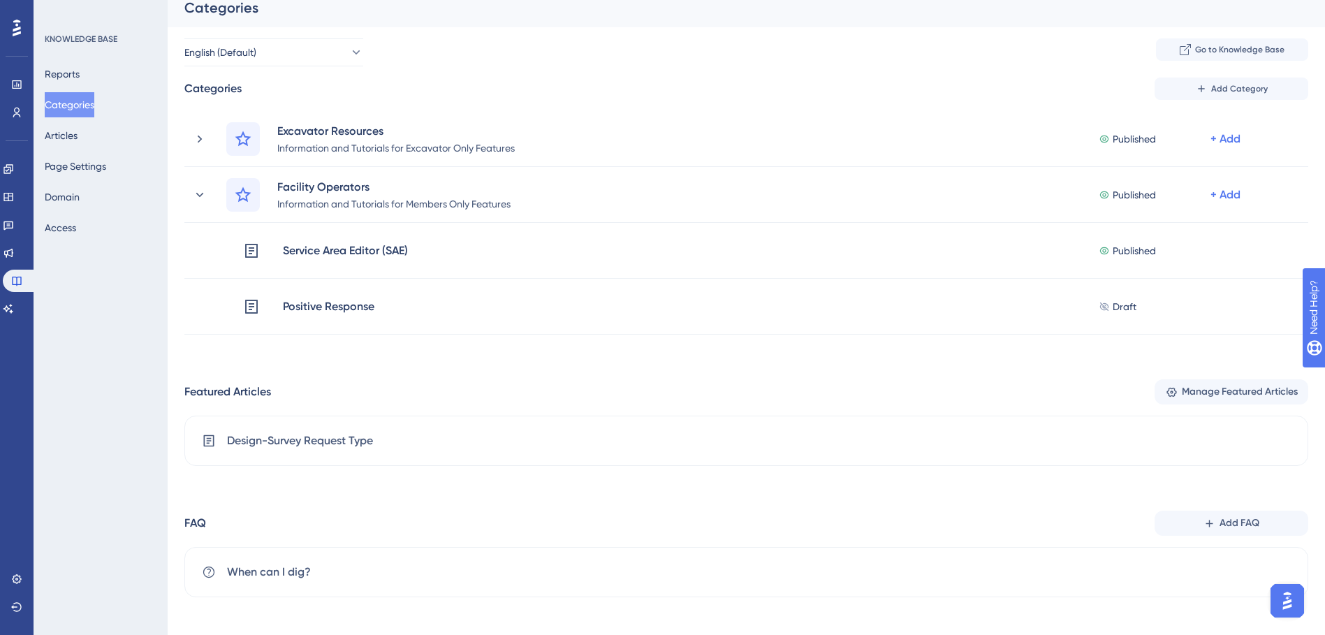
scroll to position [19, 0]
